Goal: Find specific page/section: Find specific page/section

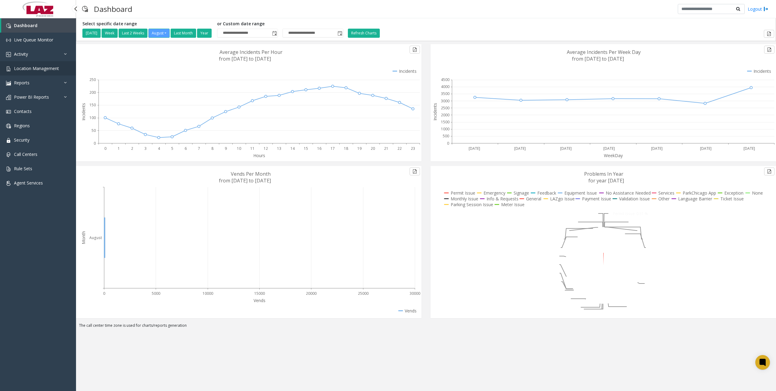
click at [23, 68] on span "Location Management" at bounding box center [36, 68] width 45 height 6
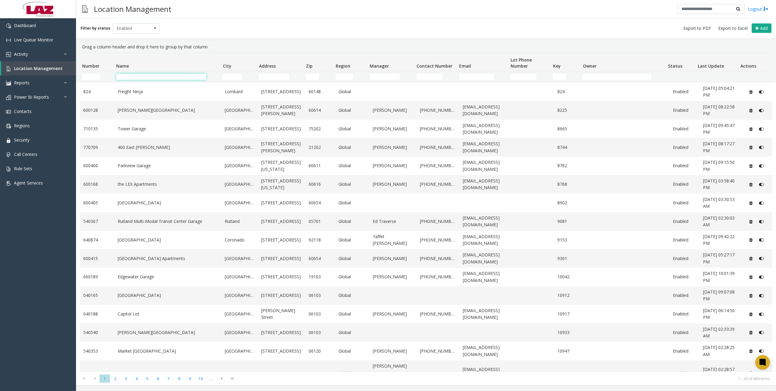
click at [133, 79] on input "Name Filter" at bounding box center [161, 77] width 90 height 6
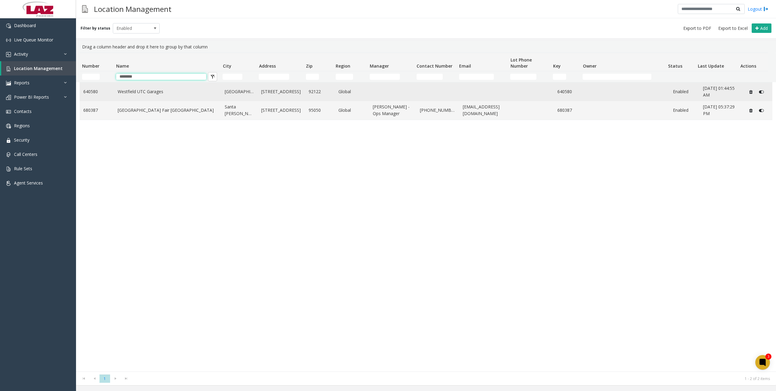
type input "********"
click at [145, 88] on td "Westfield UTC Garages" at bounding box center [167, 91] width 107 height 19
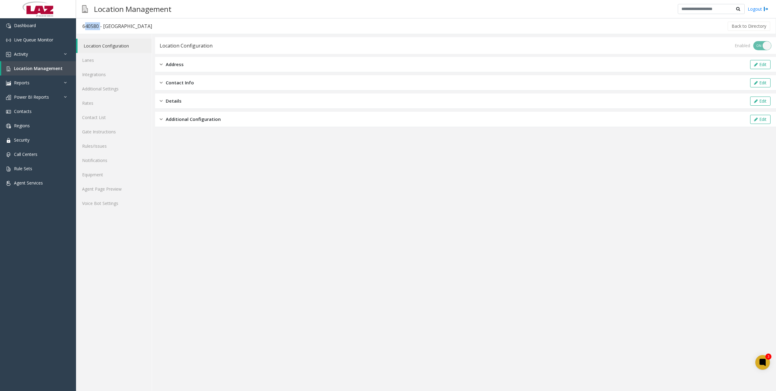
drag, startPoint x: 98, startPoint y: 26, endPoint x: 81, endPoint y: 24, distance: 17.2
click at [81, 24] on h3 "640580 - [GEOGRAPHIC_DATA]" at bounding box center [117, 26] width 82 height 14
copy div "640580"
